Goal: Task Accomplishment & Management: Use online tool/utility

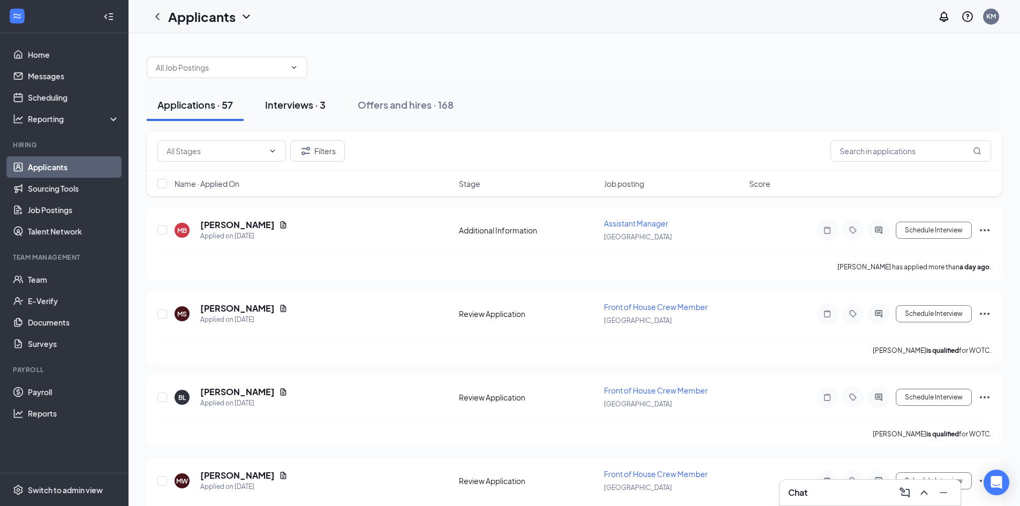
click at [301, 104] on div "Interviews · 3" at bounding box center [295, 104] width 60 height 13
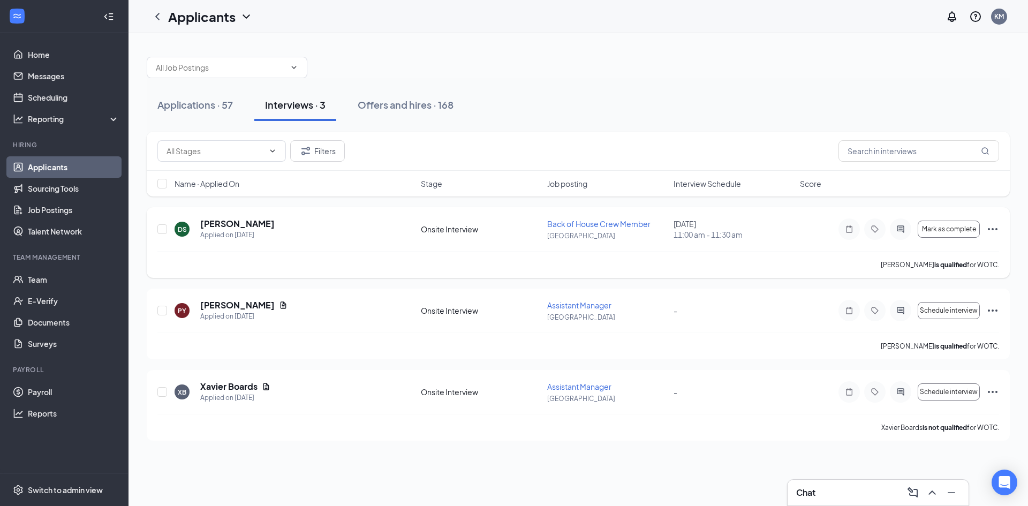
click at [992, 228] on icon "Ellipses" at bounding box center [992, 229] width 13 height 13
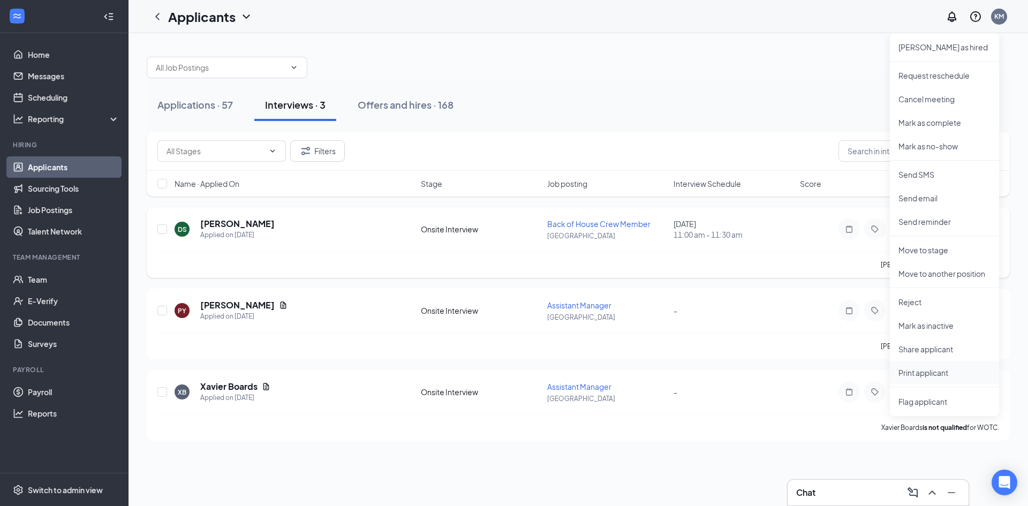
click at [911, 367] on li "Print applicant" at bounding box center [944, 373] width 109 height 24
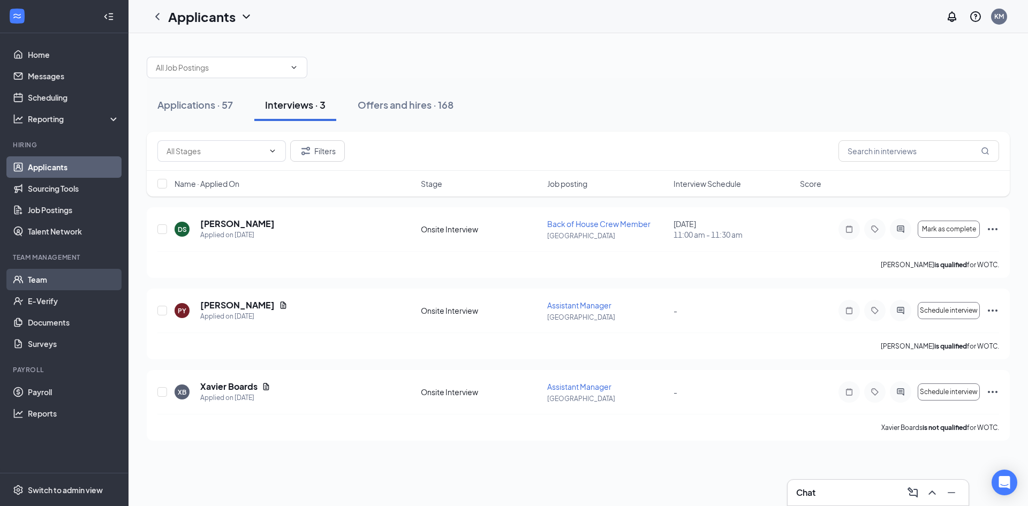
click at [32, 283] on link "Team" at bounding box center [74, 279] width 92 height 21
